Goal: Task Accomplishment & Management: Use online tool/utility

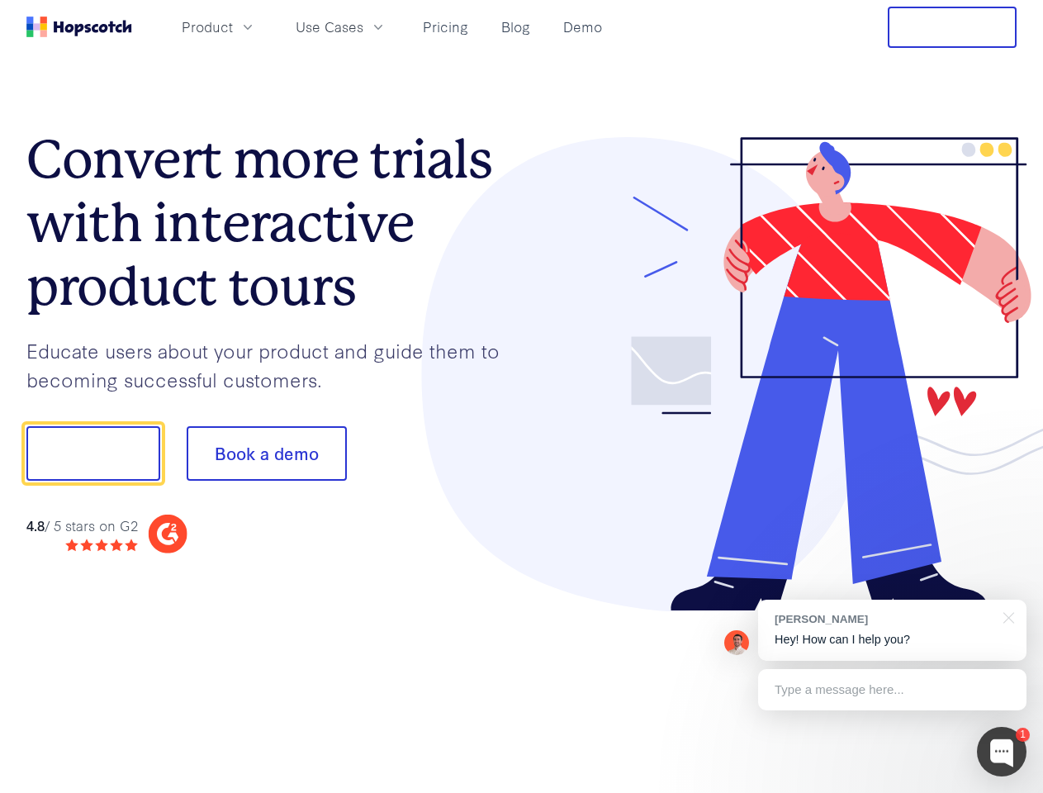
click at [522, 396] on div at bounding box center [770, 374] width 496 height 475
click at [233, 26] on span "Product" at bounding box center [207, 27] width 51 height 21
click at [363, 26] on span "Use Cases" at bounding box center [330, 27] width 68 height 21
click at [952, 27] on button "Free Trial" at bounding box center [952, 27] width 129 height 41
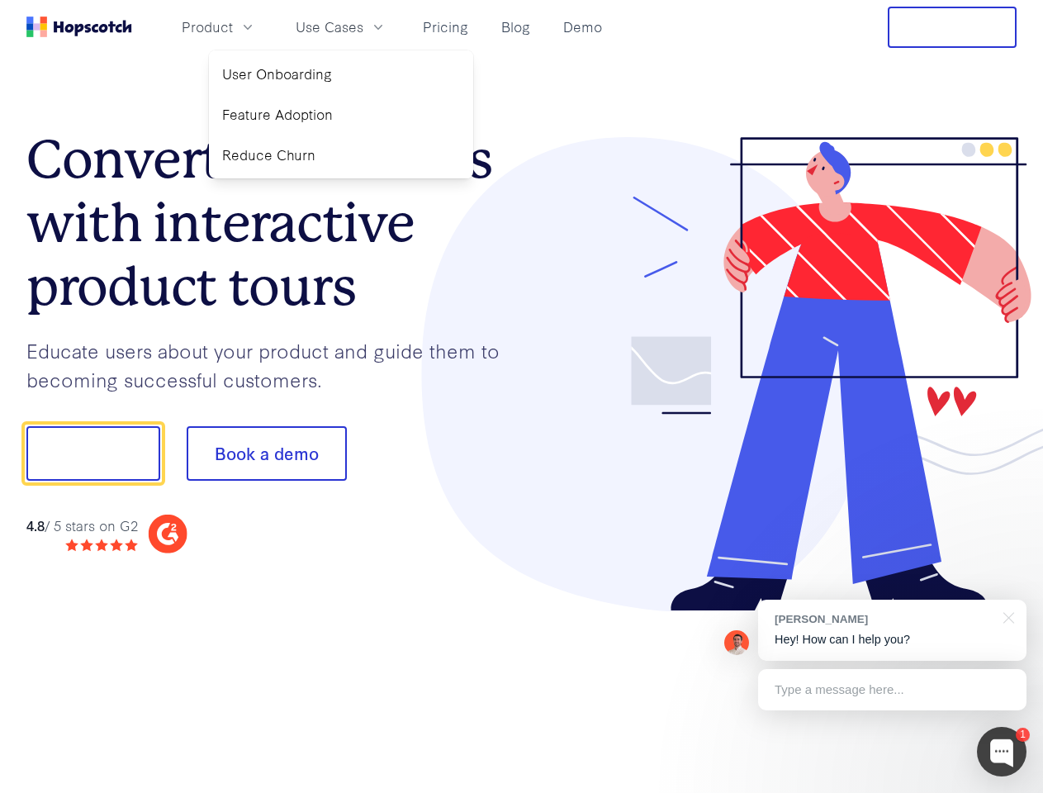
click at [92, 453] on button "Show me!" at bounding box center [93, 453] width 134 height 55
click at [266, 453] on button "Book a demo" at bounding box center [267, 453] width 160 height 55
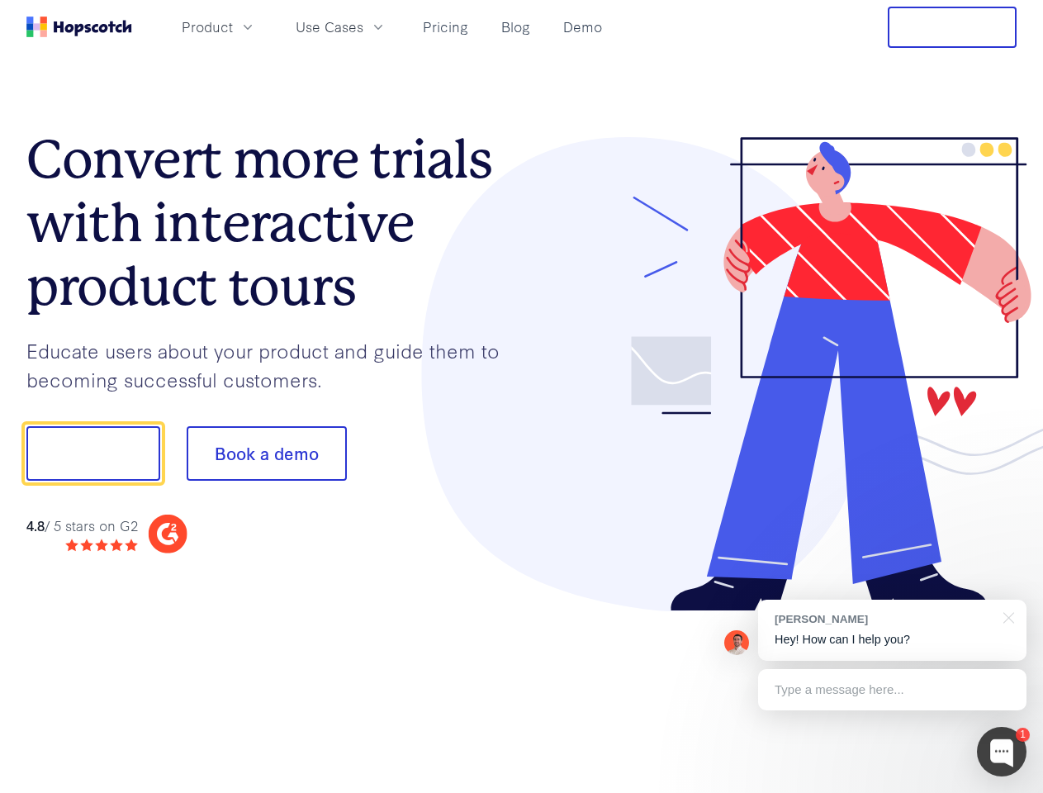
click at [1002, 752] on div at bounding box center [1002, 752] width 50 height 50
click at [892, 630] on div "[PERSON_NAME] Hey! How can I help you?" at bounding box center [892, 630] width 268 height 61
click at [1006, 616] on div at bounding box center [872, 451] width 310 height 551
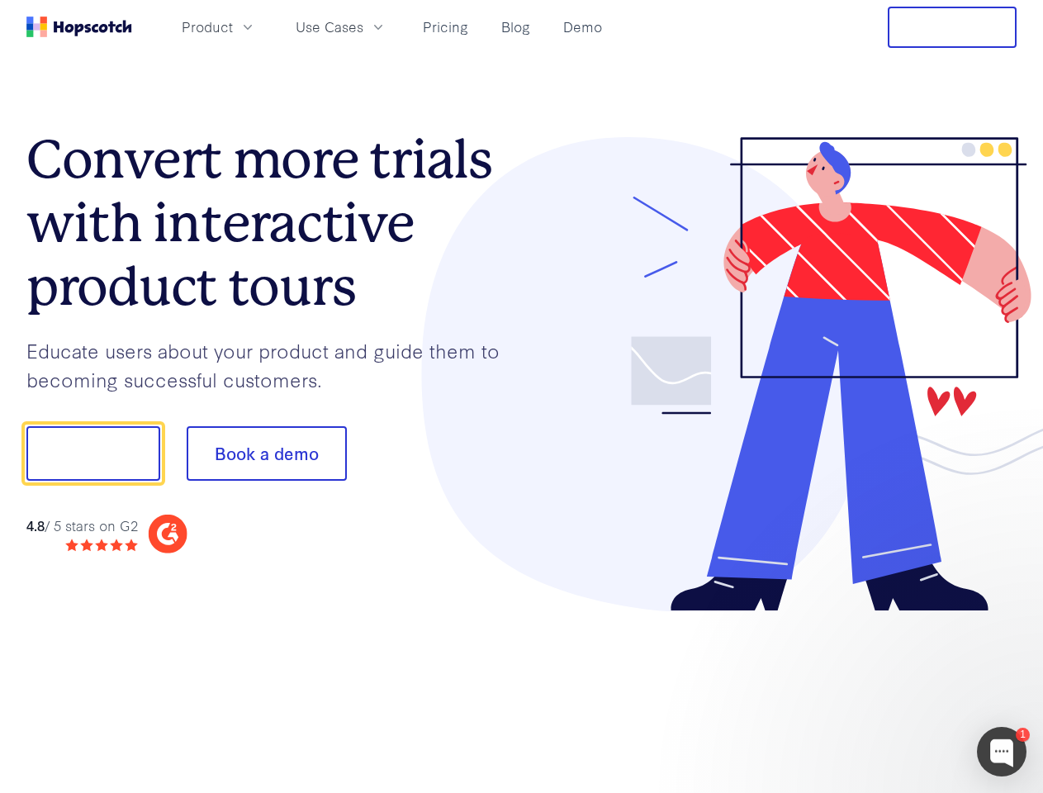
click at [892, 690] on div at bounding box center [872, 562] width 310 height 330
